Goal: Task Accomplishment & Management: Use online tool/utility

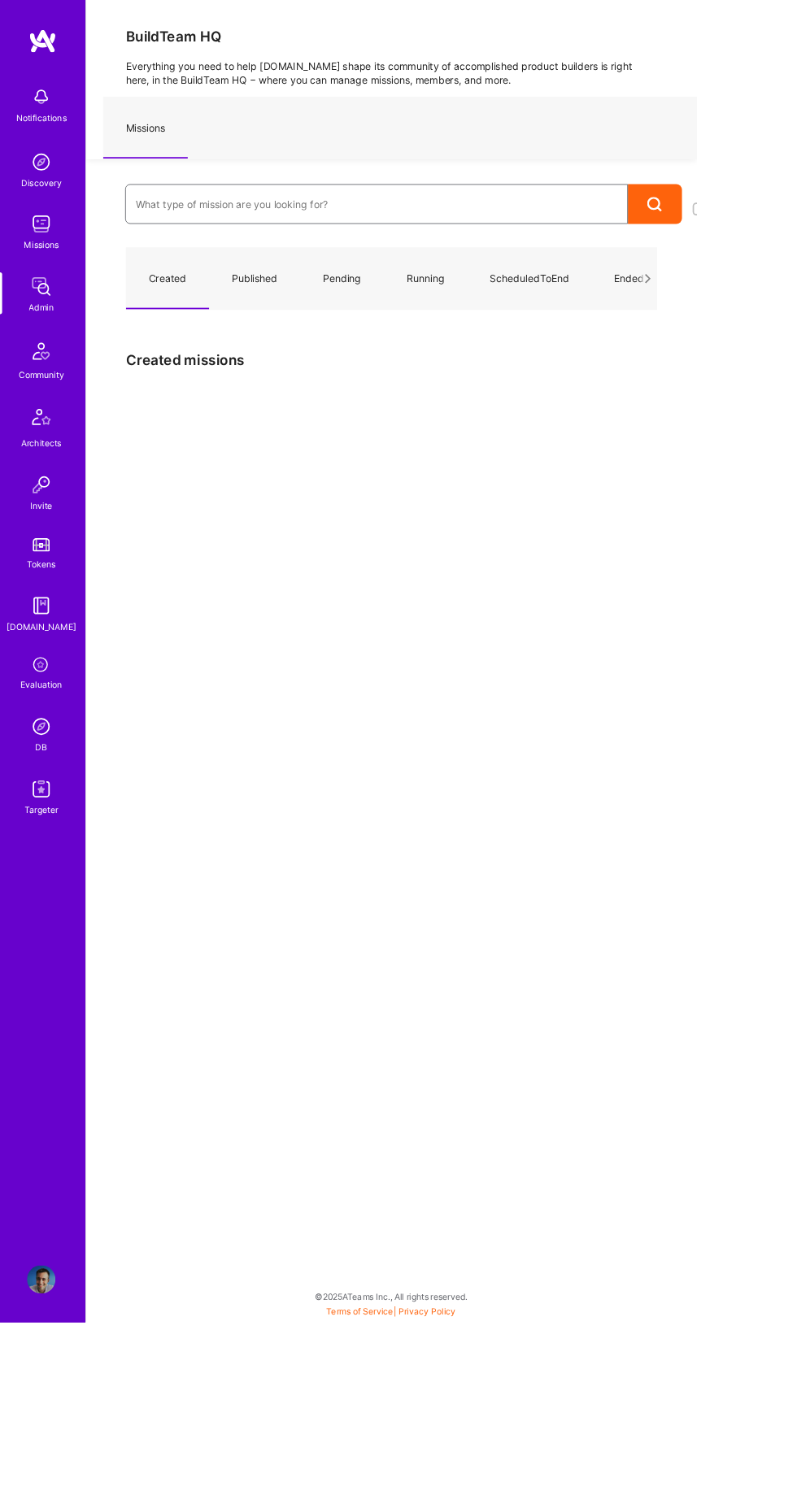
click at [420, 234] on input at bounding box center [430, 234] width 551 height 39
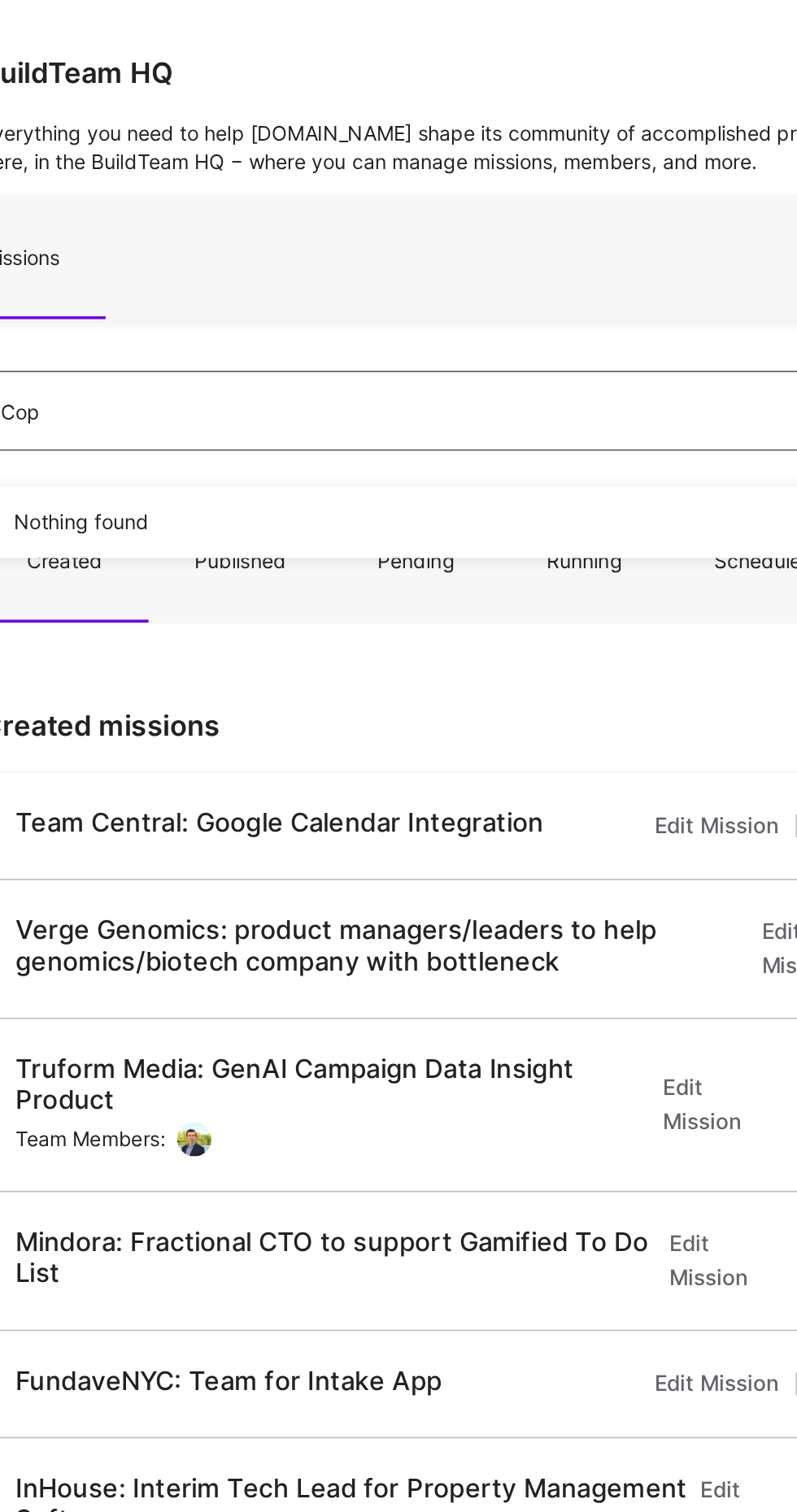
type input "Copy"
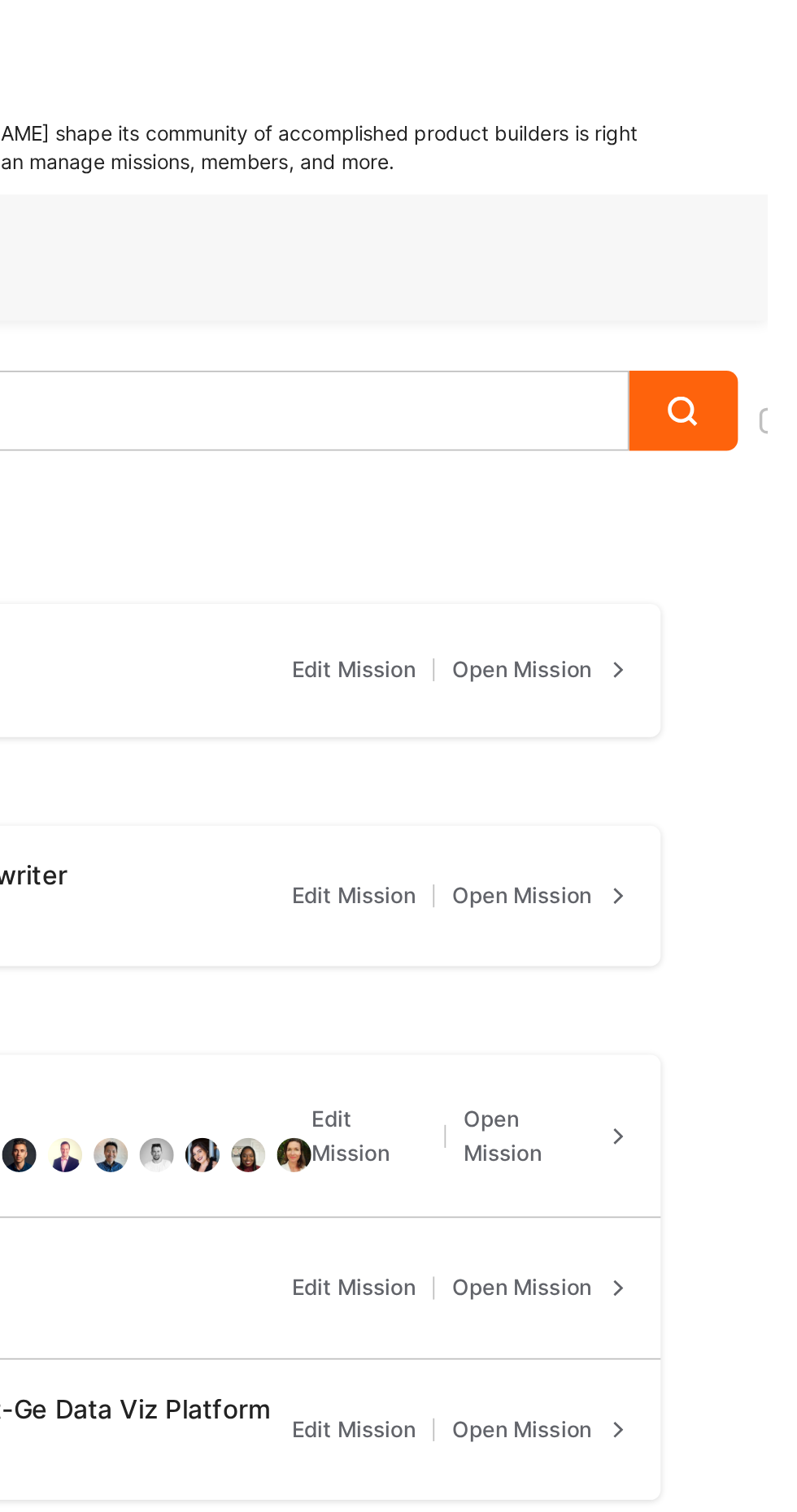
click at [690, 379] on link "Open Mission" at bounding box center [667, 380] width 99 height 20
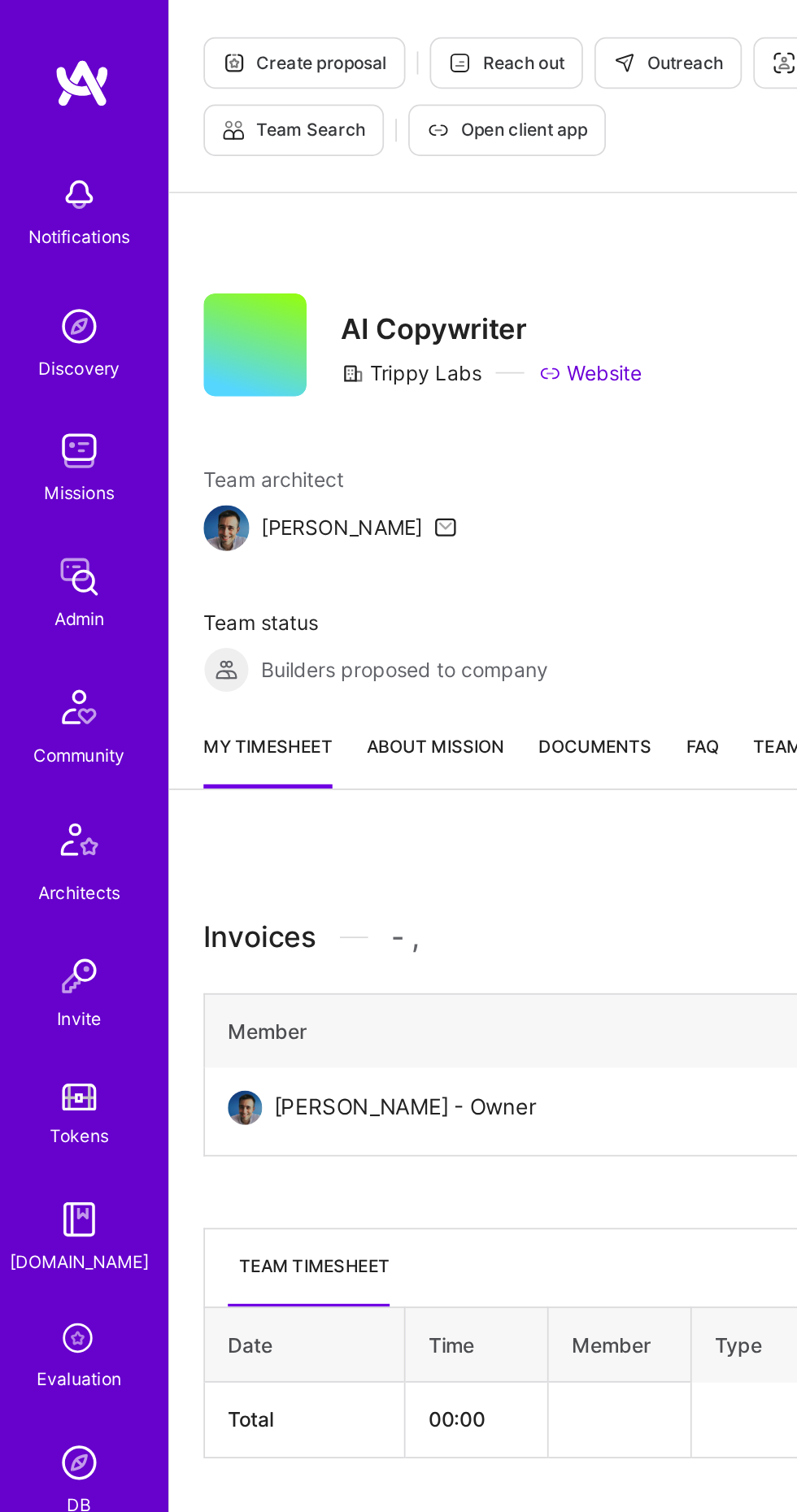
click at [185, 22] on button "Create proposal" at bounding box center [175, 36] width 115 height 30
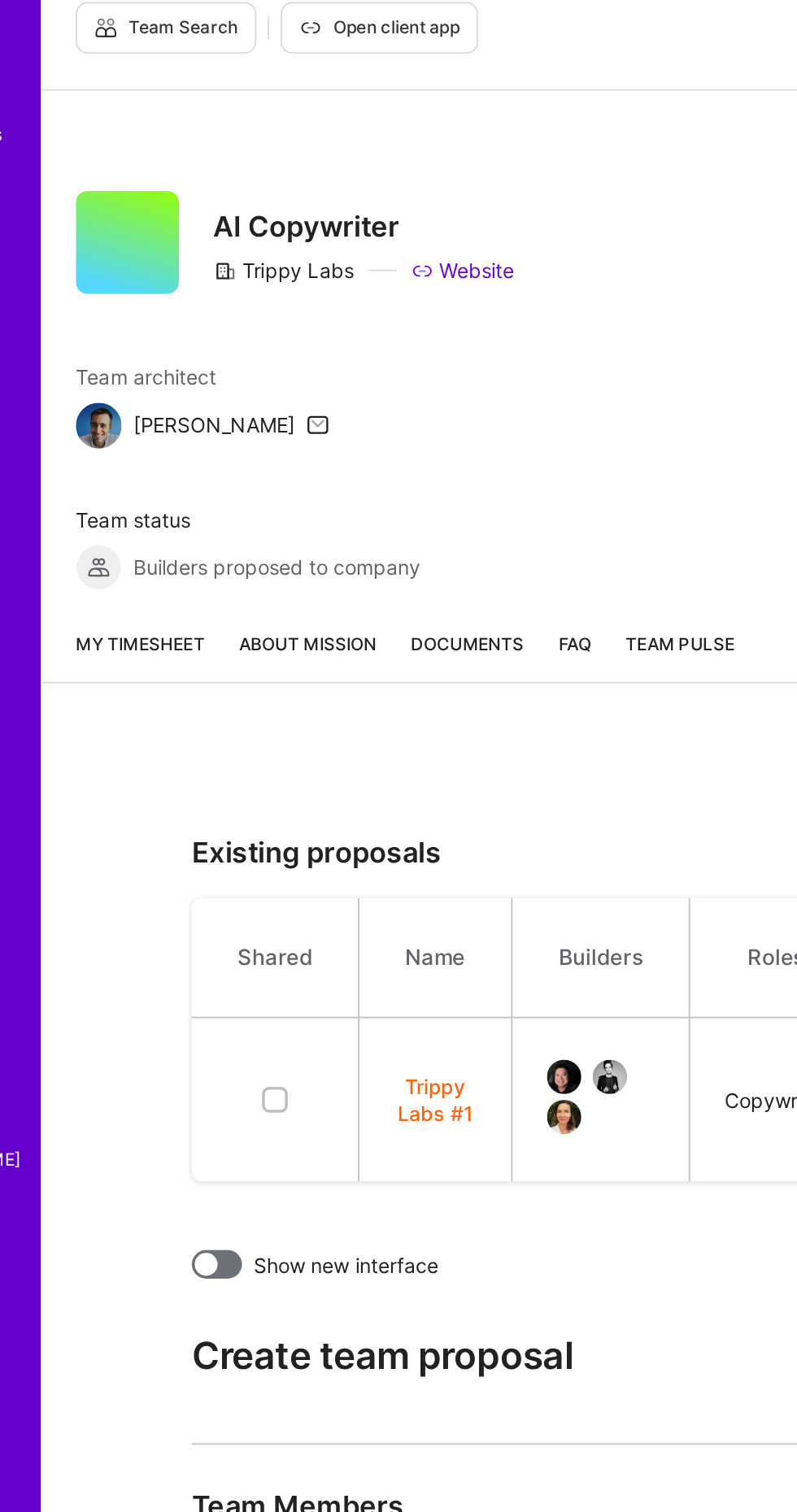
click at [309, 690] on button "Trippy Labs #1" at bounding box center [322, 683] width 48 height 32
